Goal: Navigation & Orientation: Find specific page/section

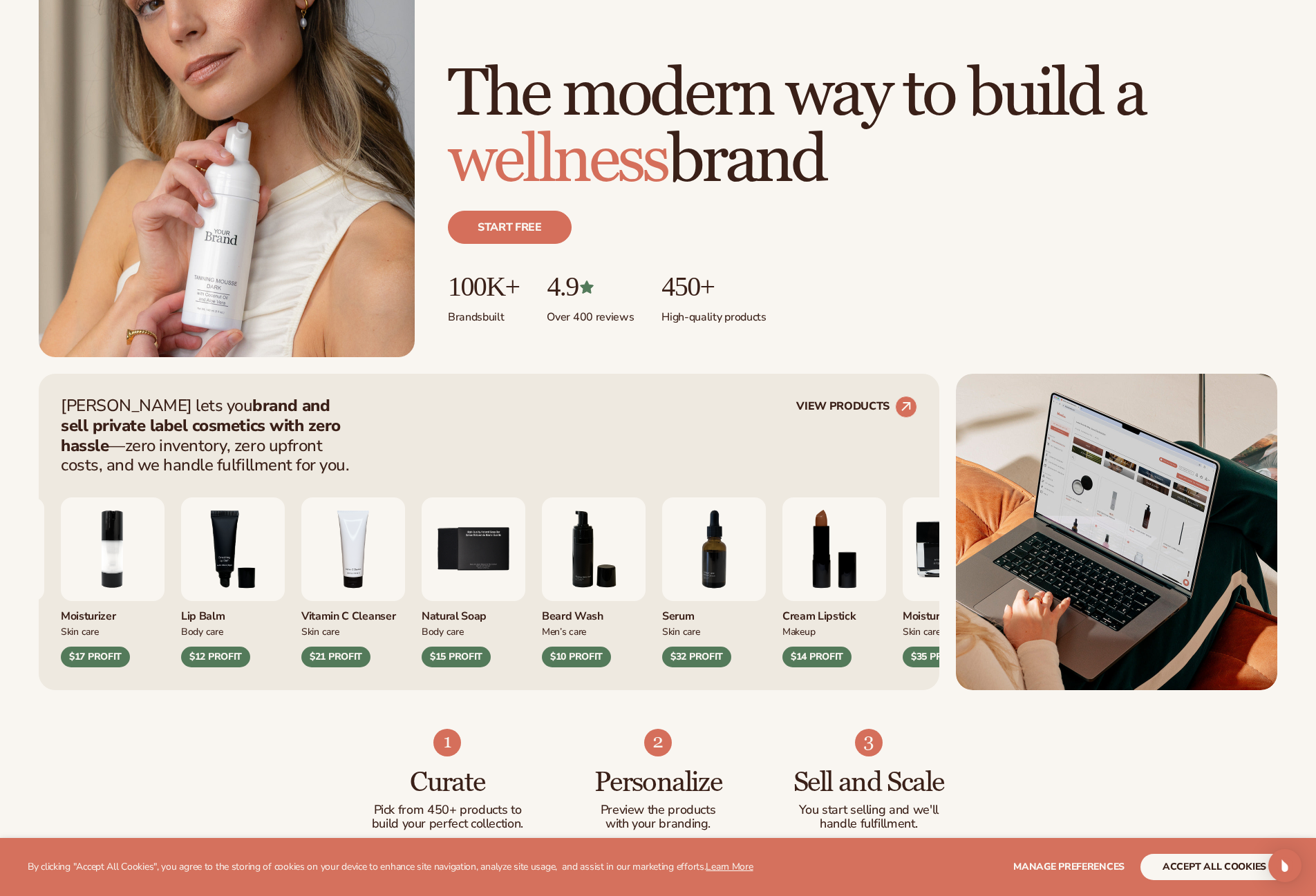
scroll to position [204, 0]
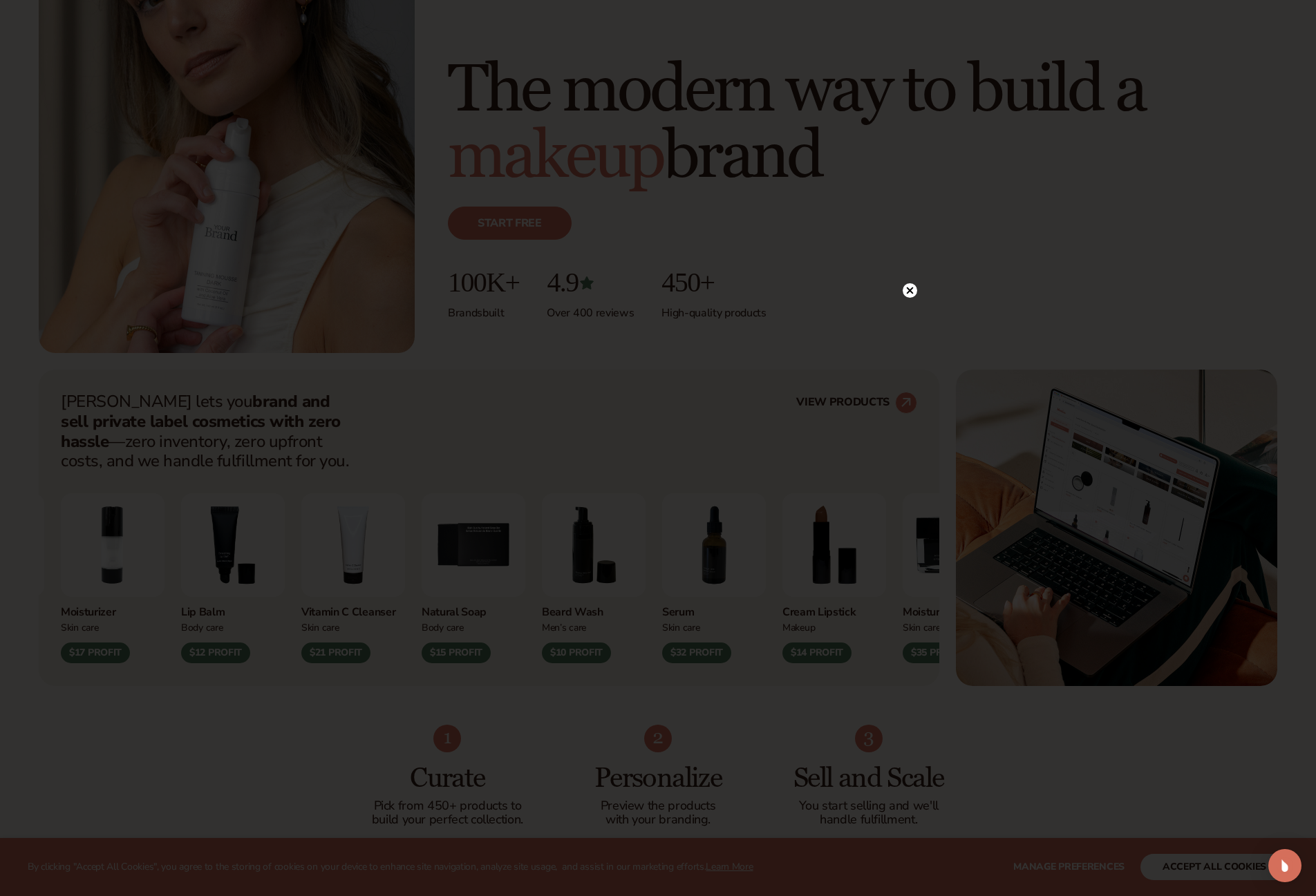
click at [911, 289] on icon at bounding box center [910, 291] width 7 height 7
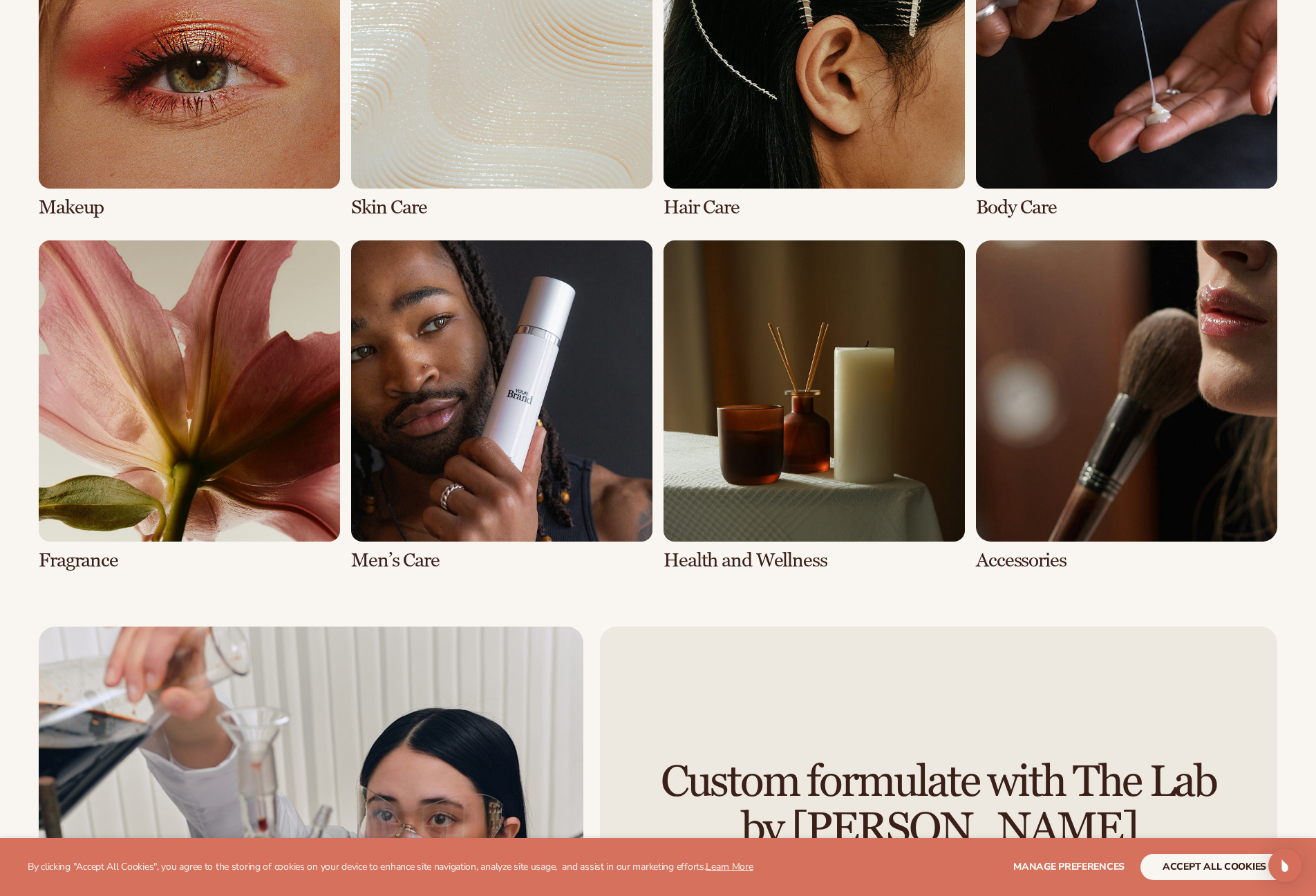
scroll to position [3022, 1]
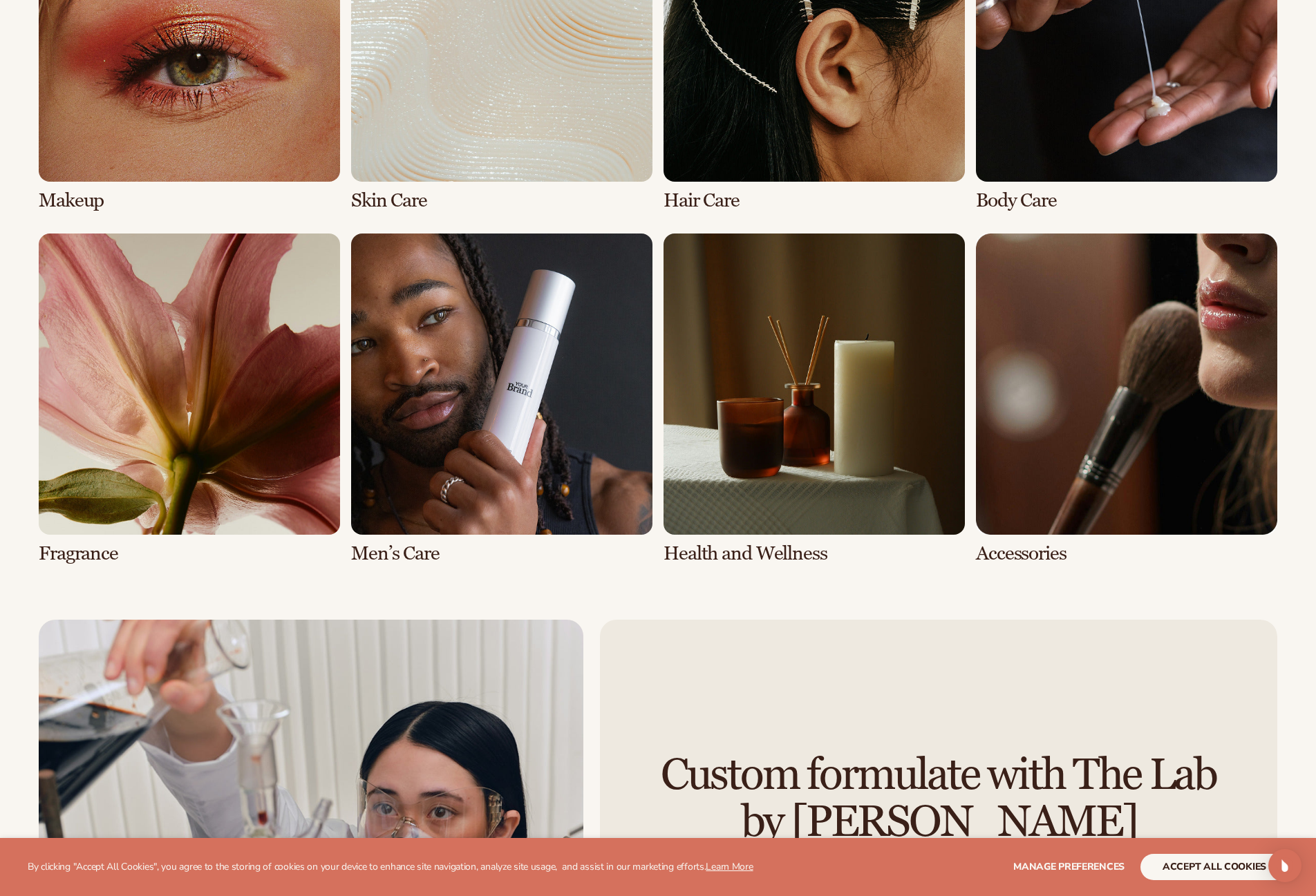
click at [538, 330] on link "6 / 8" at bounding box center [502, 399] width 301 height 331
